Goal: Task Accomplishment & Management: Manage account settings

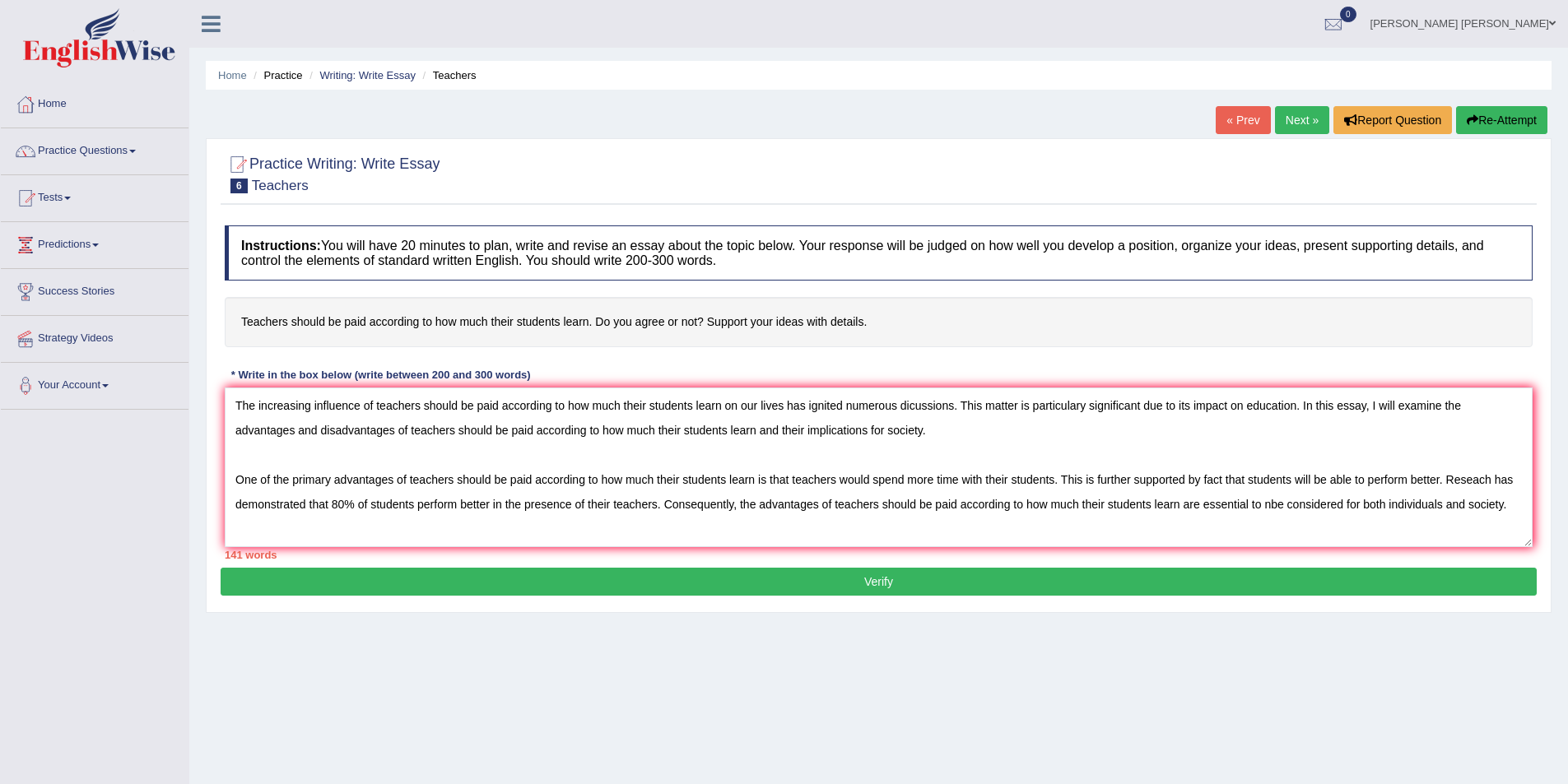
click at [1544, 26] on link "Sanderson Motta" at bounding box center [1463, 21] width 210 height 43
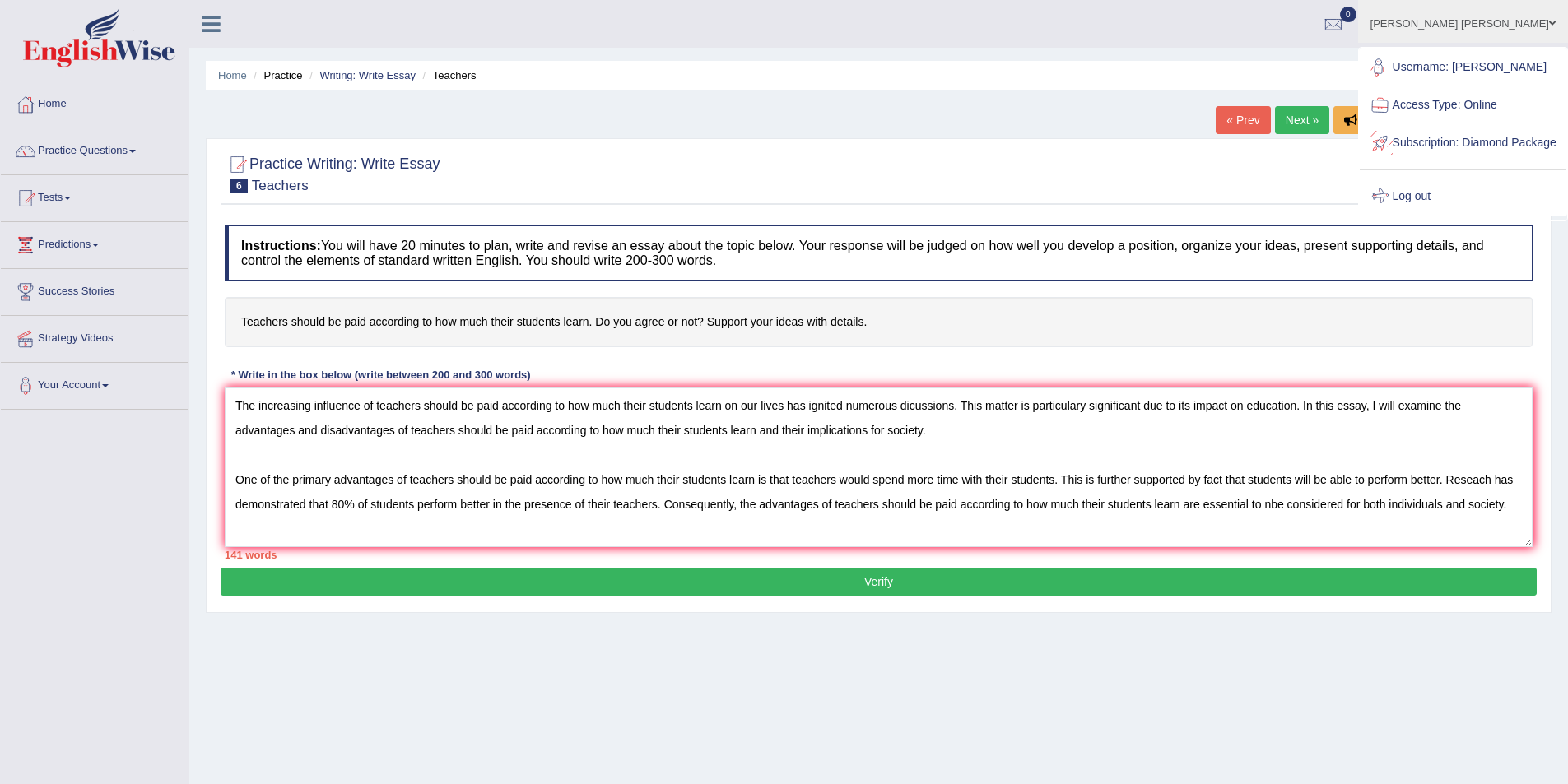
click at [1454, 212] on link "Log out" at bounding box center [1464, 197] width 207 height 38
